Goal: Task Accomplishment & Management: Manage account settings

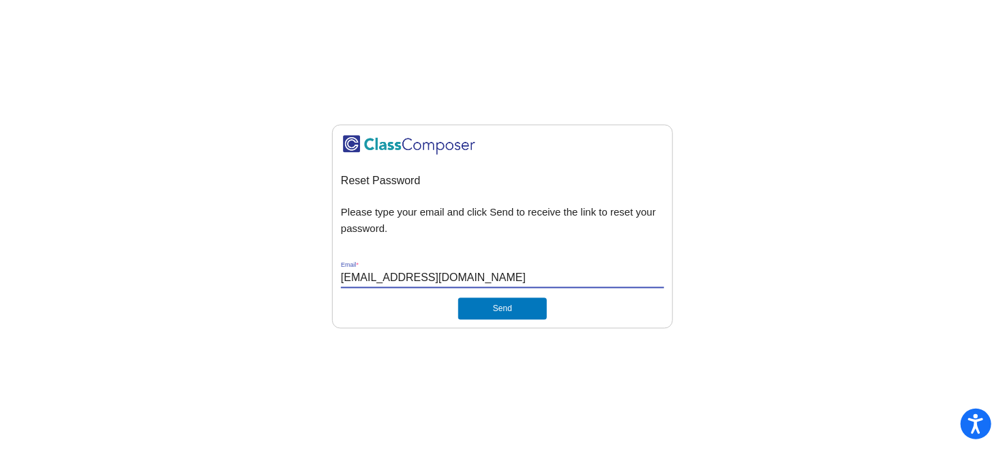
type input "[EMAIL_ADDRESS][DOMAIN_NAME]"
click at [488, 301] on button "Send" at bounding box center [502, 308] width 89 height 22
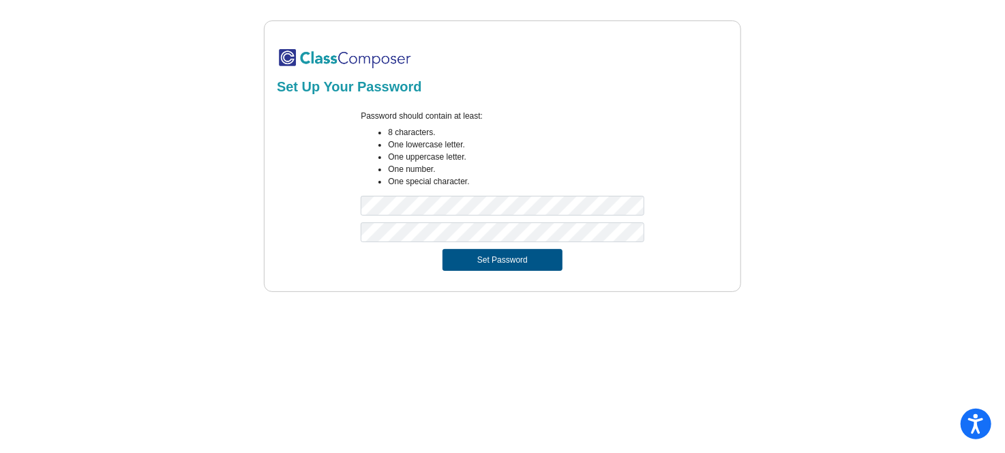
click at [494, 262] on button "Set Password" at bounding box center [502, 260] width 120 height 22
click at [495, 252] on button "Set Password" at bounding box center [502, 260] width 120 height 22
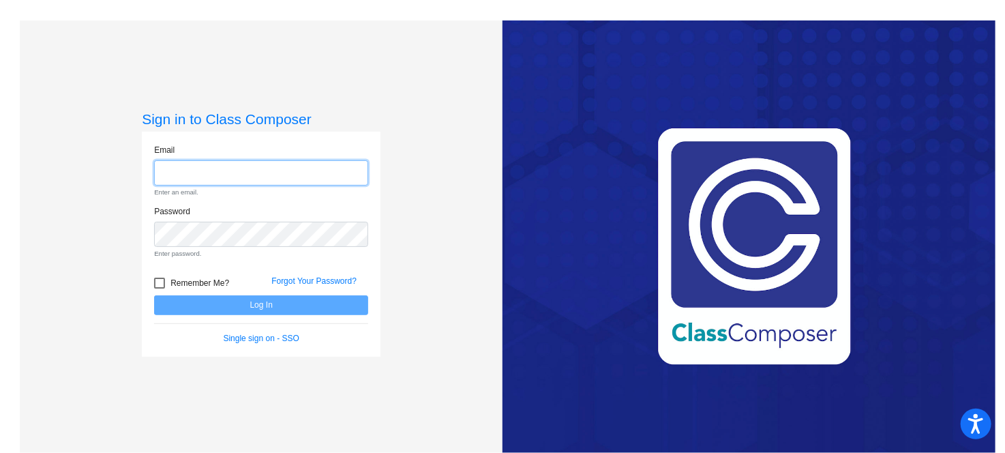
click at [262, 172] on input "email" at bounding box center [261, 172] width 214 height 25
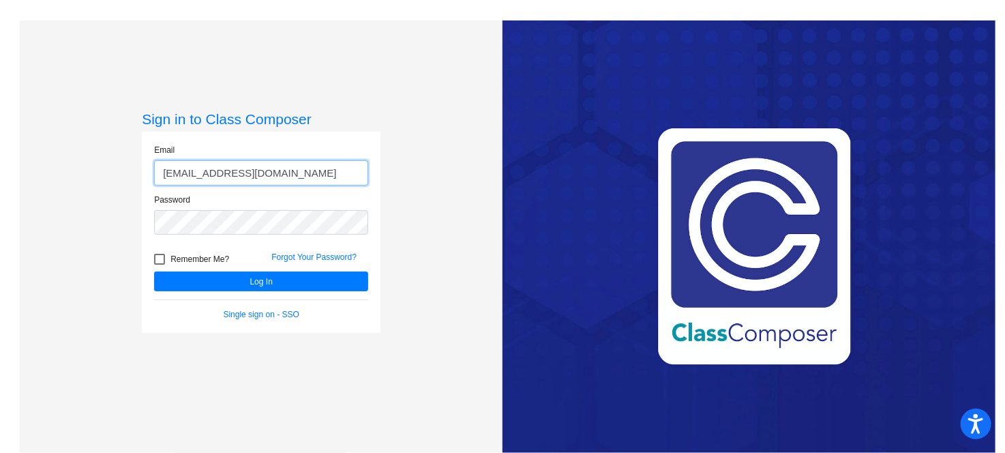
type input "[EMAIL_ADDRESS][DOMAIN_NAME]"
click at [156, 261] on div at bounding box center [159, 259] width 11 height 11
click at [159, 265] on input "Remember Me?" at bounding box center [159, 265] width 1 height 1
checkbox input "true"
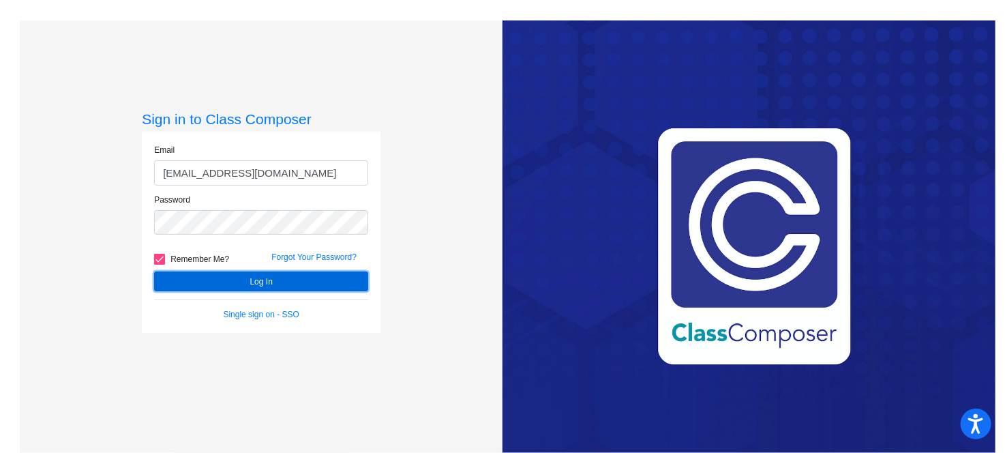
click at [202, 275] on button "Log In" at bounding box center [261, 281] width 214 height 20
click at [263, 280] on button "Log In" at bounding box center [261, 281] width 214 height 20
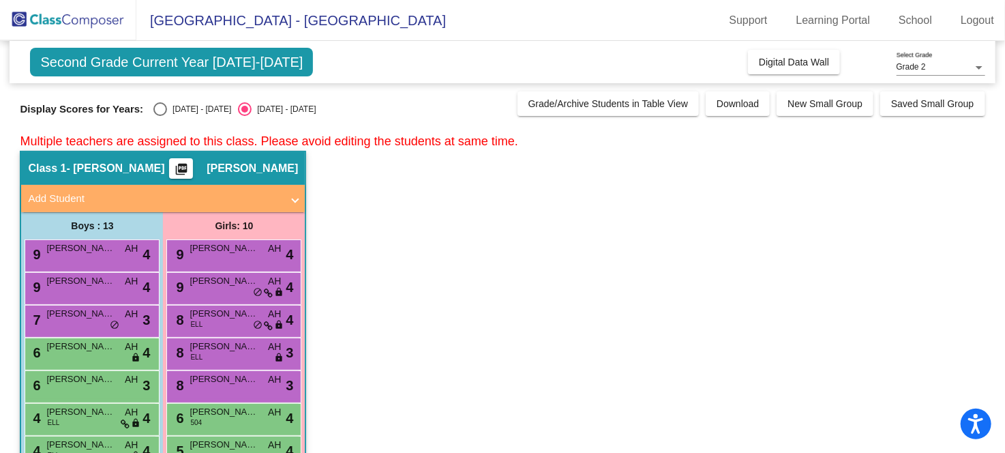
click at [357, 303] on app-classroom "Class 1 - [PERSON_NAME] picture_as_pdf [PERSON_NAME] Add Student First Name Las…" at bounding box center [502, 419] width 965 height 536
click at [273, 68] on span "Second Grade Current Year [DATE]-[DATE]" at bounding box center [171, 62] width 283 height 29
drag, startPoint x: 273, startPoint y: 68, endPoint x: 582, endPoint y: 223, distance: 344.8
click at [582, 223] on app-classroom "Class 1 - [PERSON_NAME] picture_as_pdf [PERSON_NAME] Add Student First Name Las…" at bounding box center [502, 419] width 965 height 536
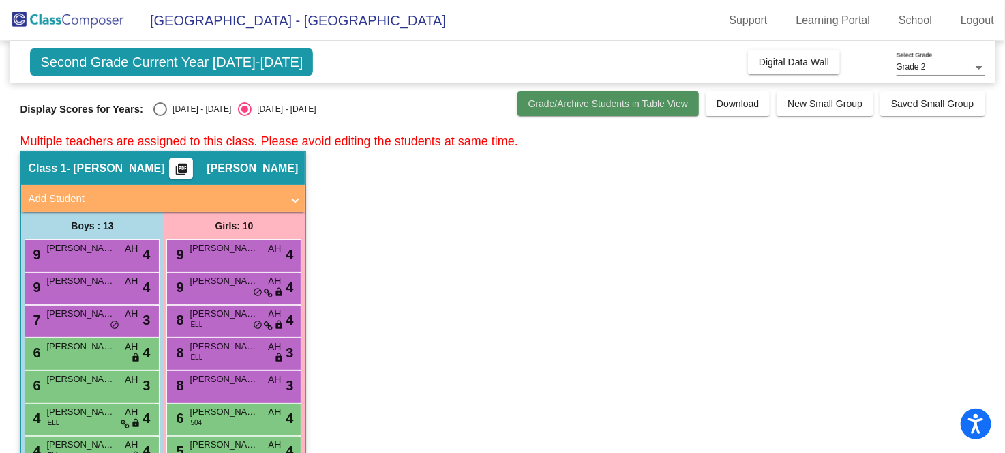
drag, startPoint x: 277, startPoint y: 57, endPoint x: 584, endPoint y: 104, distance: 310.4
click at [584, 104] on span "Grade/Archive Students in Table View" at bounding box center [608, 103] width 160 height 11
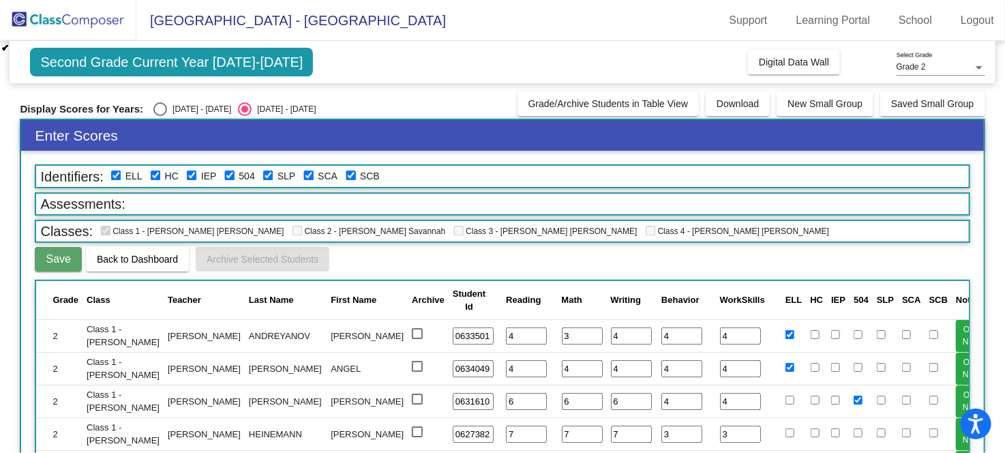
drag, startPoint x: 584, startPoint y: 104, endPoint x: 316, endPoint y: 97, distance: 267.3
click at [316, 97] on div "Display Scores for Years: [DATE] - [DATE] [DATE] - [DATE] Grade/Archive Student…" at bounding box center [502, 103] width 965 height 25
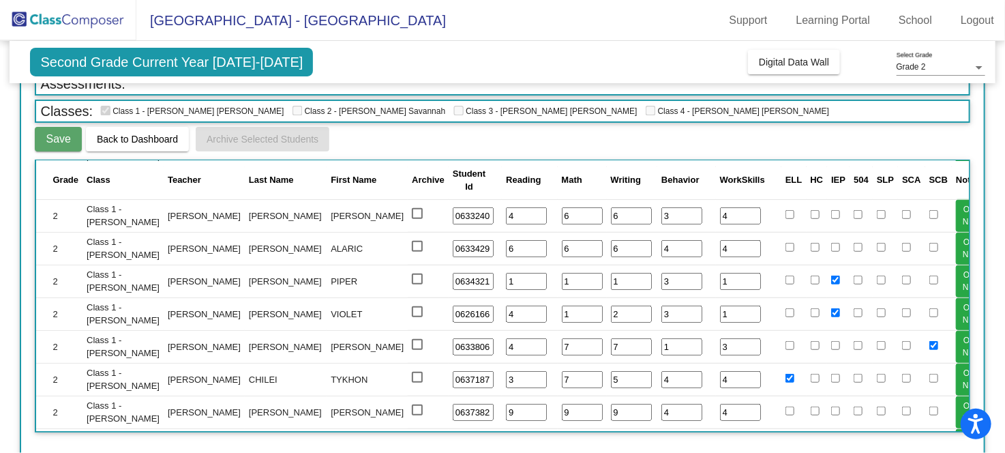
scroll to position [704, 0]
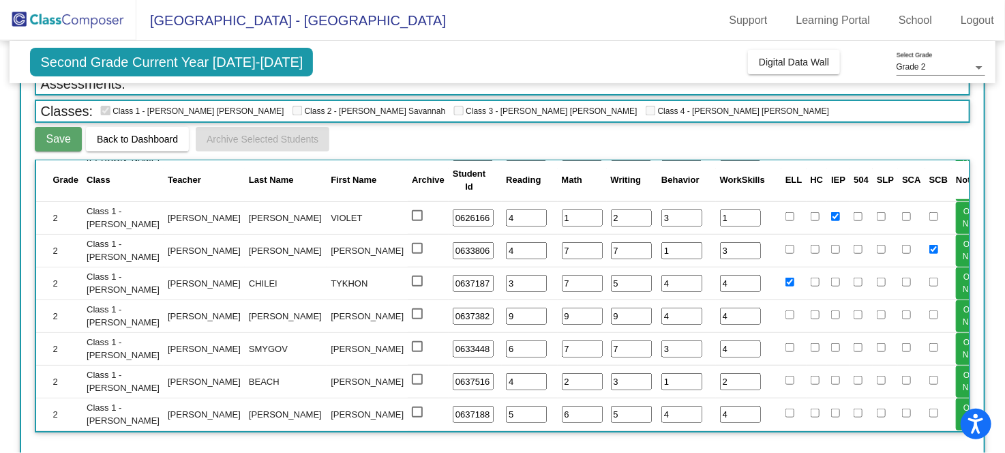
click at [166, 138] on span "Back to Dashboard" at bounding box center [137, 139] width 81 height 11
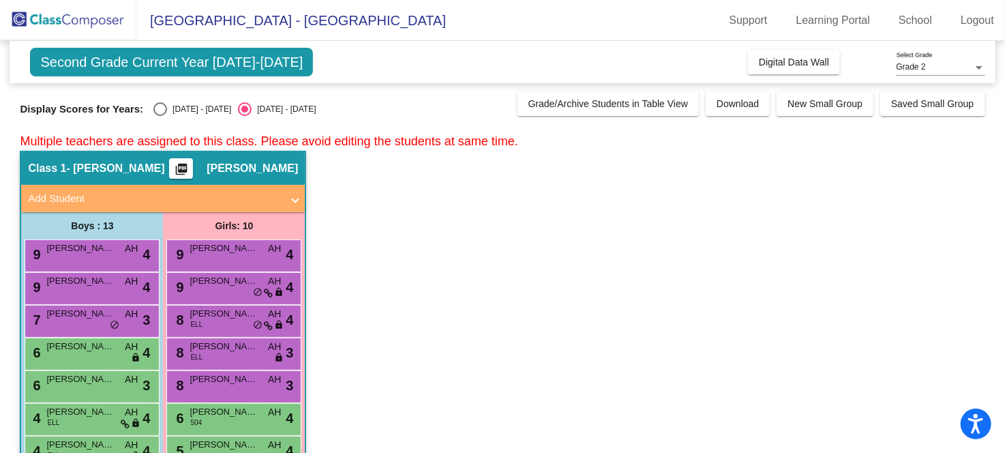
click at [94, 170] on span "- Angie Husseman" at bounding box center [116, 169] width 98 height 14
